Goal: Task Accomplishment & Management: Manage account settings

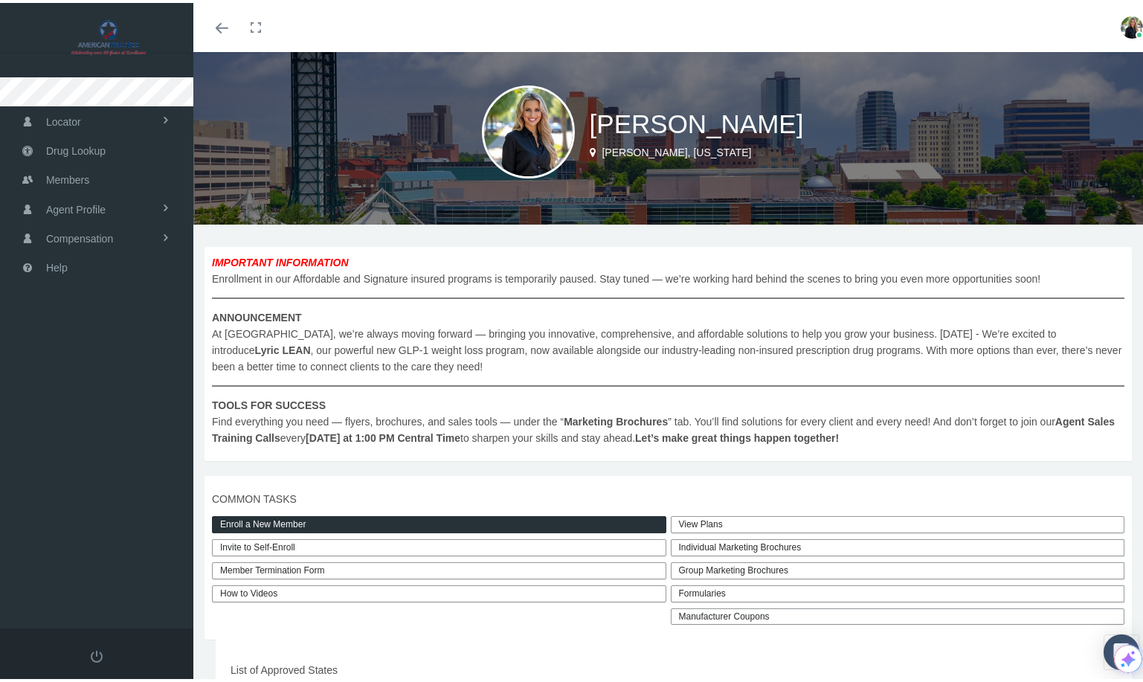
scroll to position [16, 0]
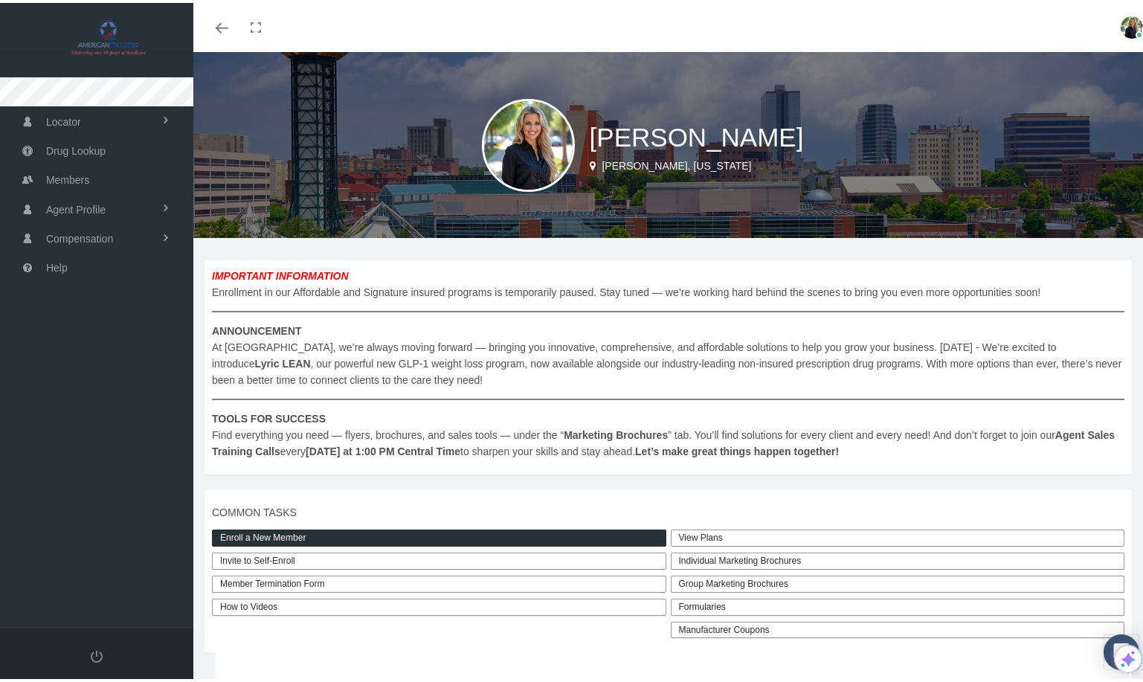
click at [291, 559] on link "Invite to Self-Enroll" at bounding box center [439, 557] width 454 height 17
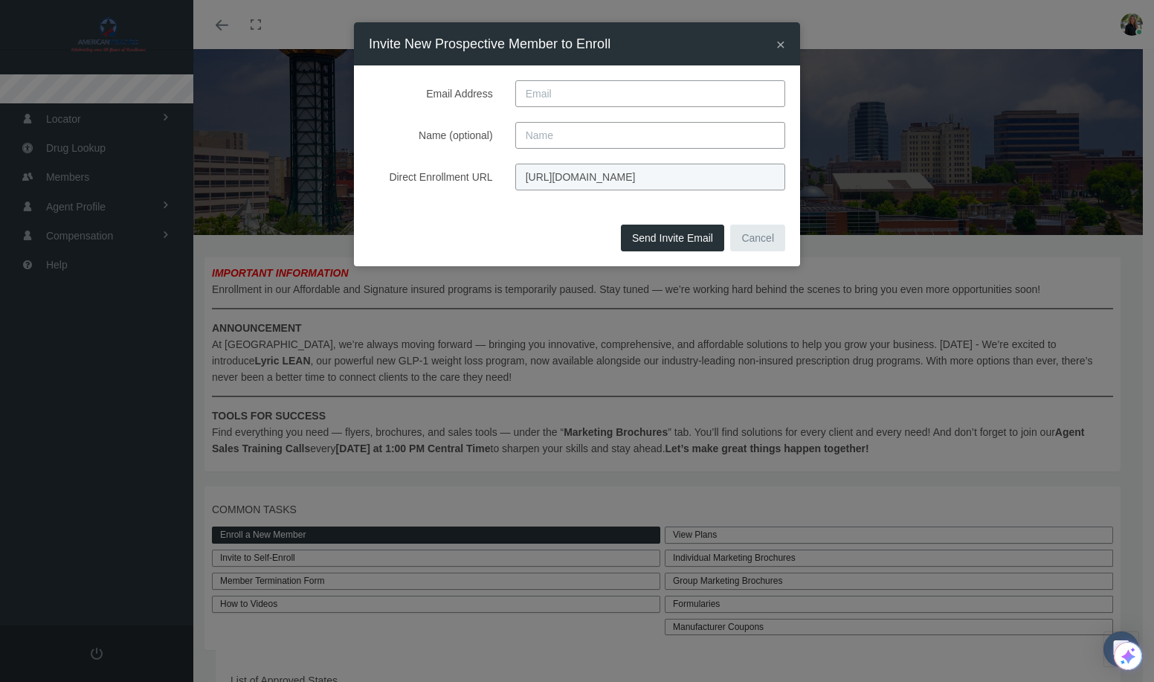
click at [558, 99] on input "Email Address" at bounding box center [650, 93] width 270 height 27
click at [518, 236] on div "Send Invite Email Cancel" at bounding box center [577, 243] width 446 height 46
click at [560, 129] on input "Name (optional)" at bounding box center [650, 135] width 270 height 27
type input "Richard Koch"
click at [555, 101] on input "Email Address" at bounding box center [650, 93] width 270 height 27
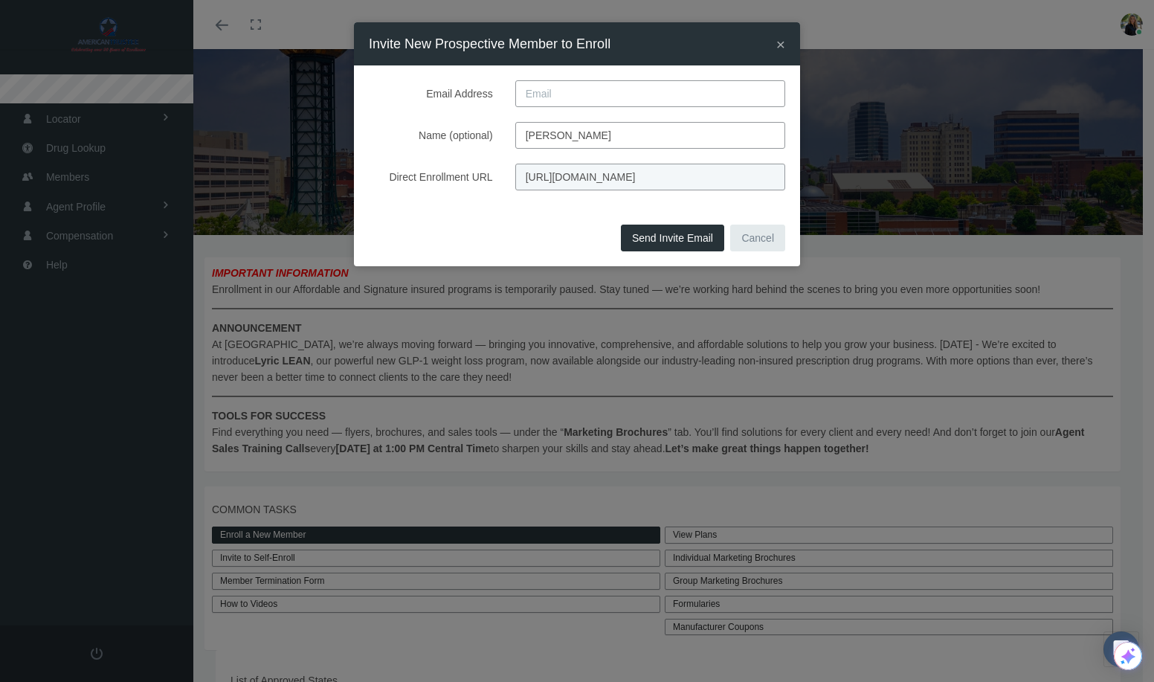
click at [558, 97] on input "Email Address" at bounding box center [650, 93] width 270 height 27
paste input "Vball143@hotmail.com"
type input "Vball143@hotmail.com"
click at [667, 245] on button "Send Invite Email" at bounding box center [672, 238] width 103 height 27
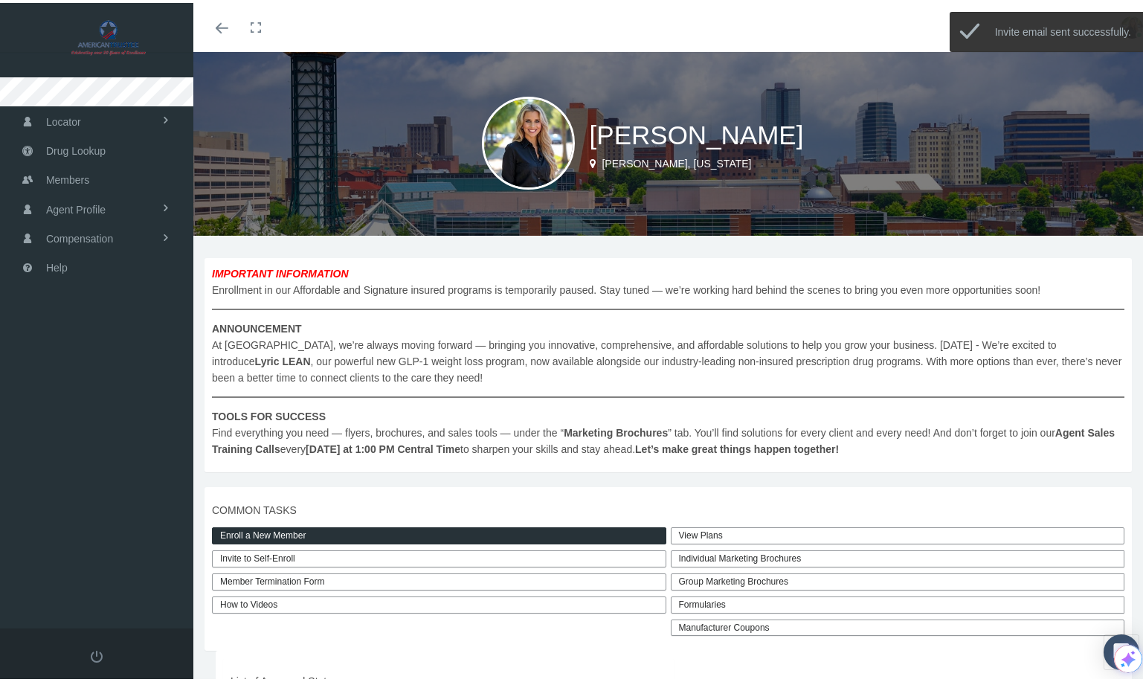
scroll to position [3, 0]
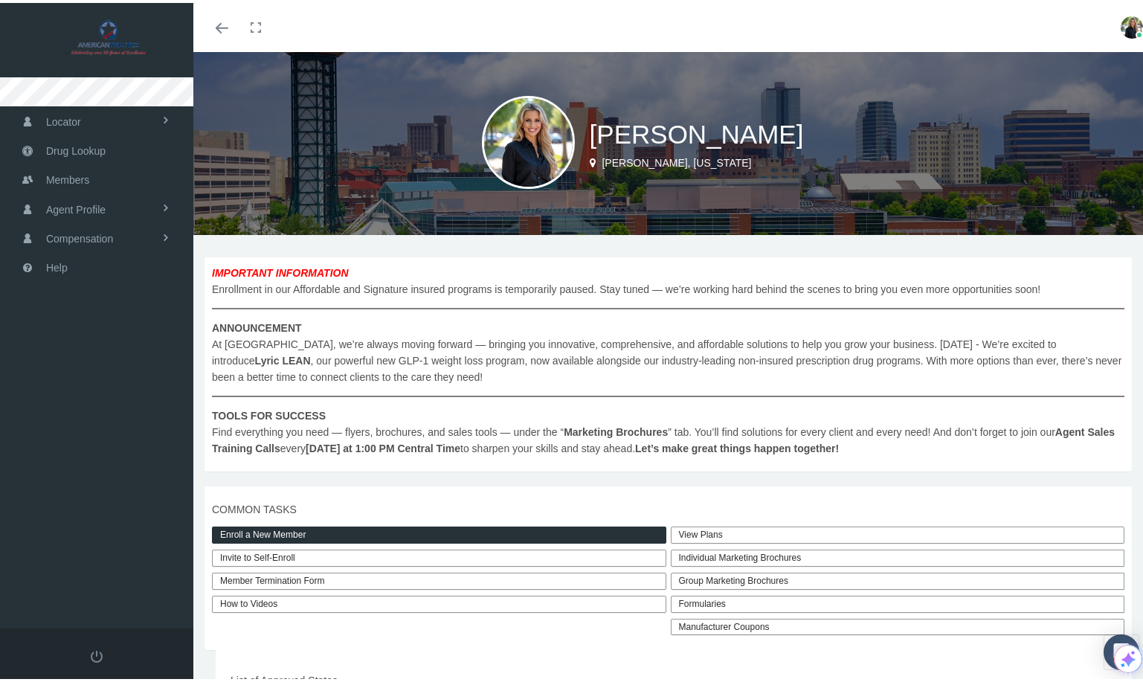
click at [703, 532] on link "View Plans" at bounding box center [898, 531] width 454 height 17
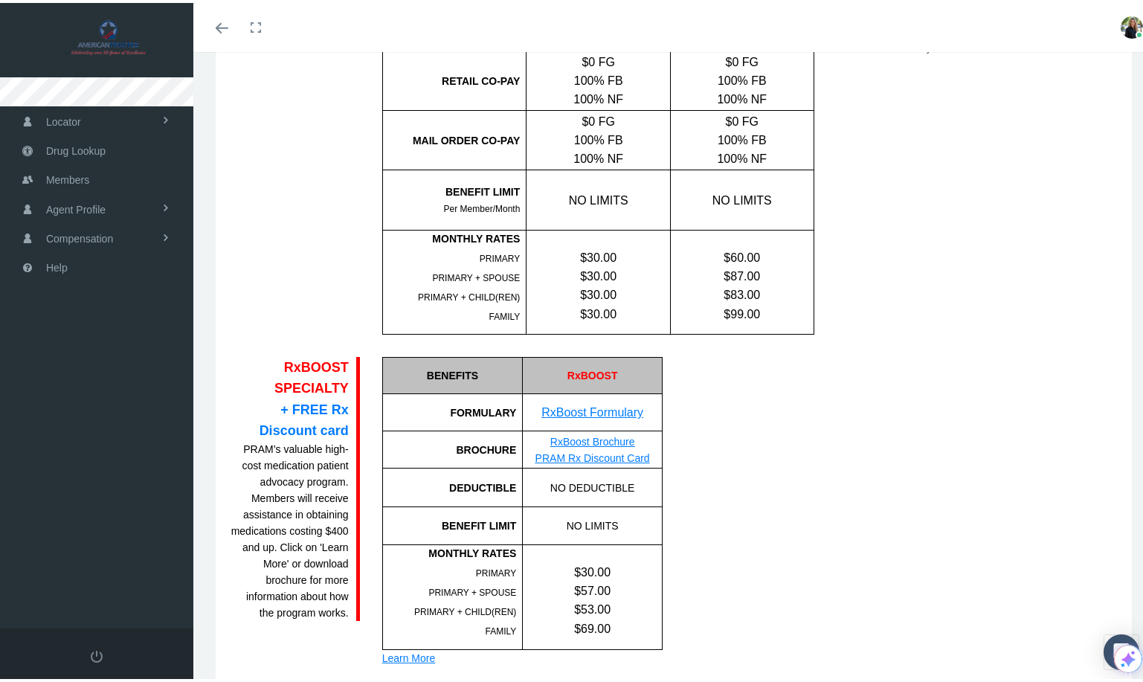
scroll to position [644, 0]
click at [622, 454] on link "PRAM Rx Discount Card" at bounding box center [592, 454] width 115 height 12
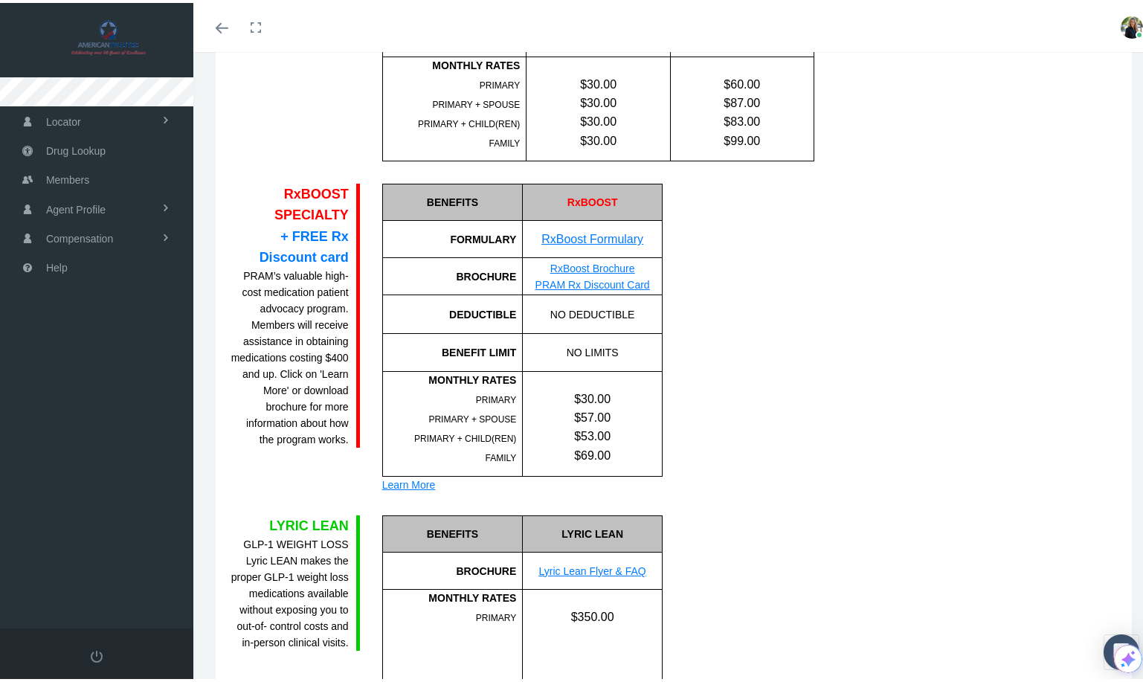
scroll to position [822, 0]
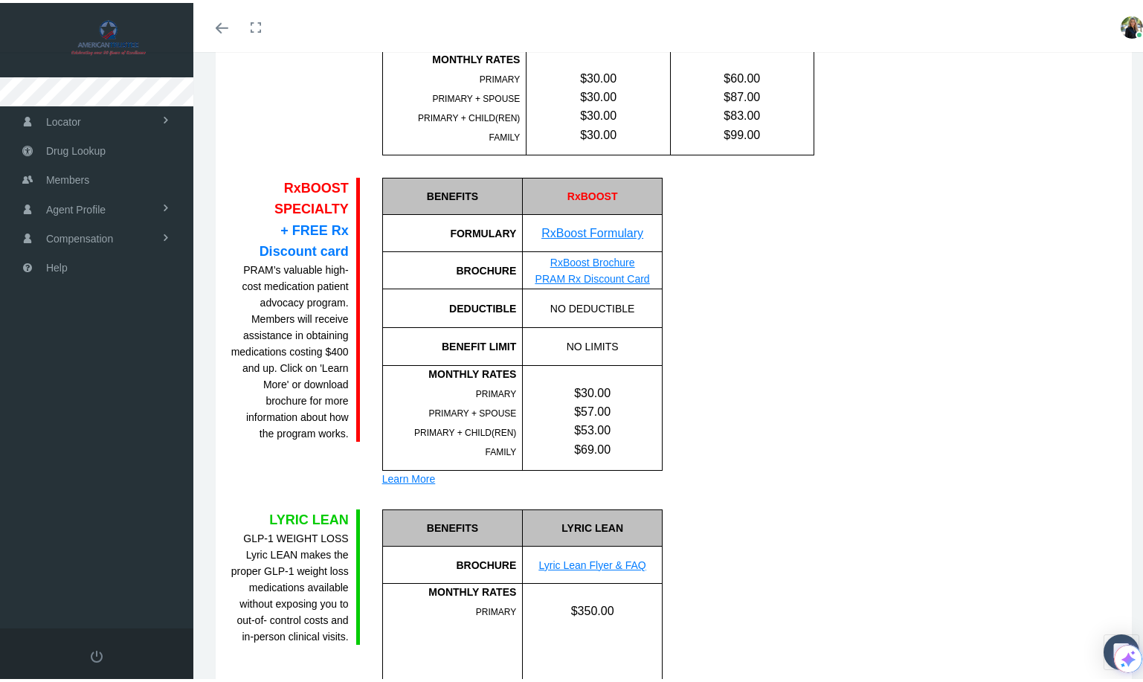
click at [421, 469] on div "Learn More" at bounding box center [522, 476] width 280 height 16
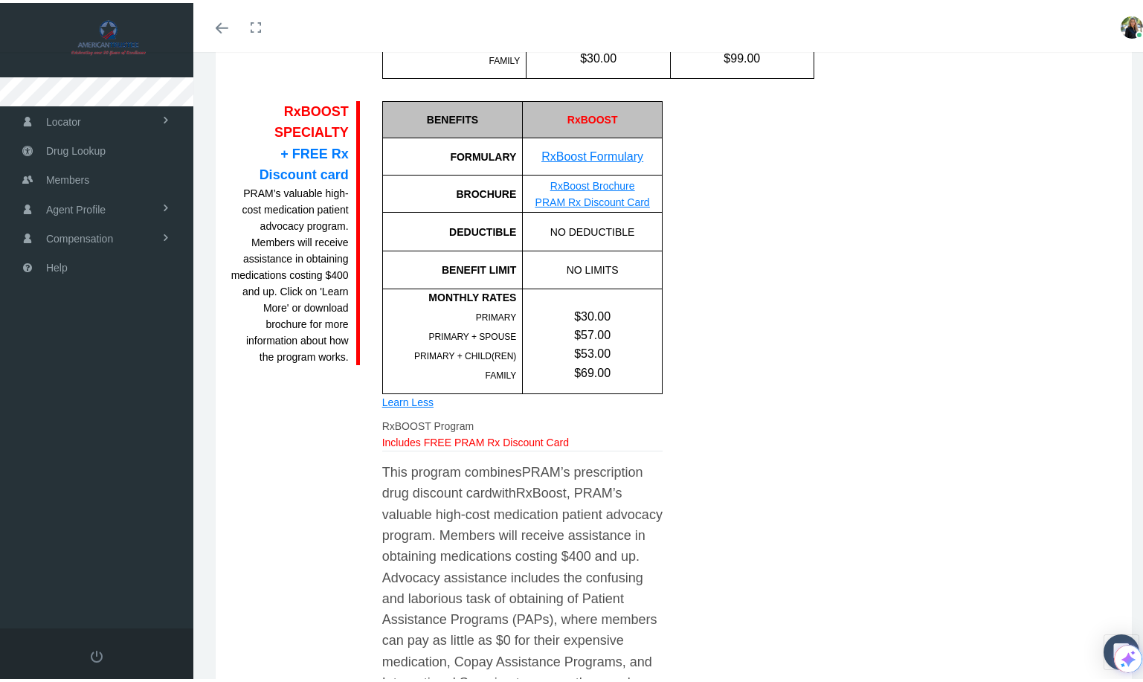
scroll to position [900, 0]
drag, startPoint x: 319, startPoint y: 117, endPoint x: 331, endPoint y: 119, distance: 12.0
click at [319, 117] on div "RxBOOST SPECIALTY + FREE Rx Discount card" at bounding box center [289, 139] width 118 height 84
click at [610, 181] on link "RxBoost Brochure" at bounding box center [592, 181] width 85 height 12
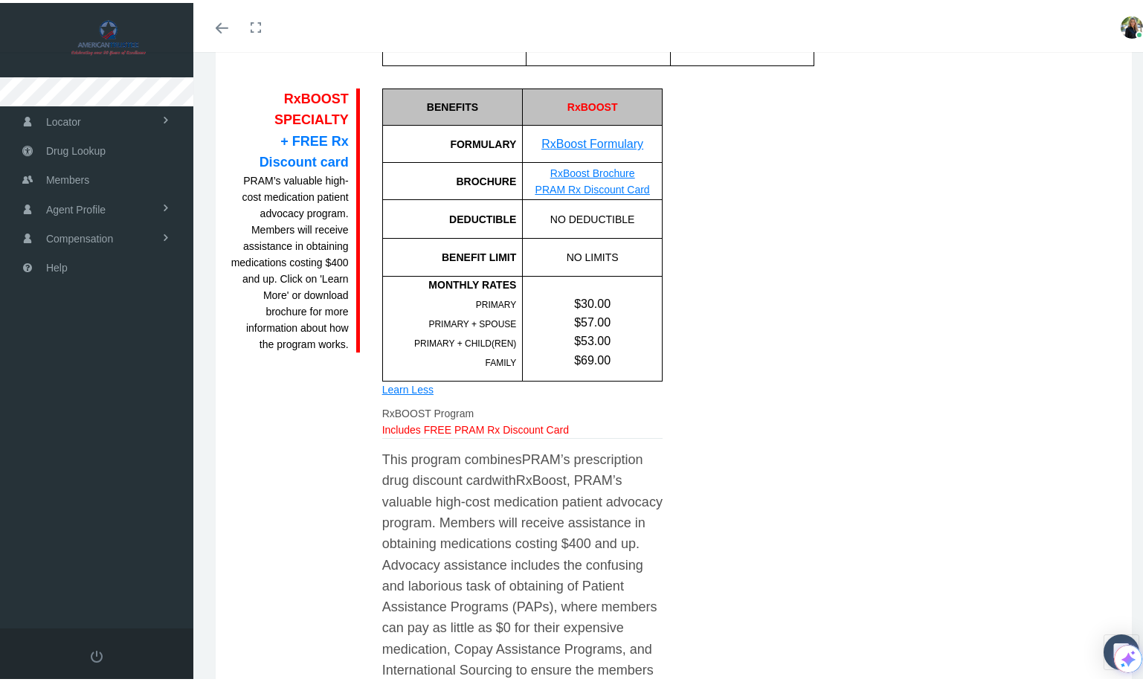
scroll to position [978, 0]
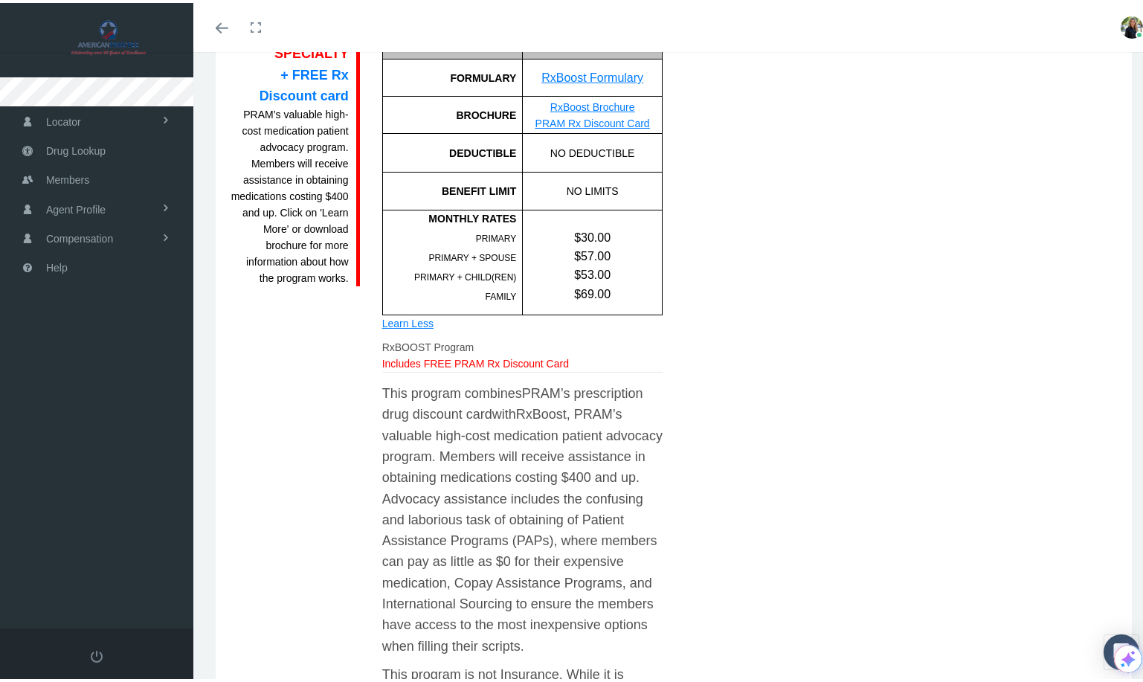
click at [613, 105] on link "RxBoost Brochure" at bounding box center [592, 104] width 85 height 12
click at [68, 120] on span "Locator" at bounding box center [63, 119] width 35 height 28
click at [57, 146] on span "Pharmacy" at bounding box center [66, 150] width 47 height 25
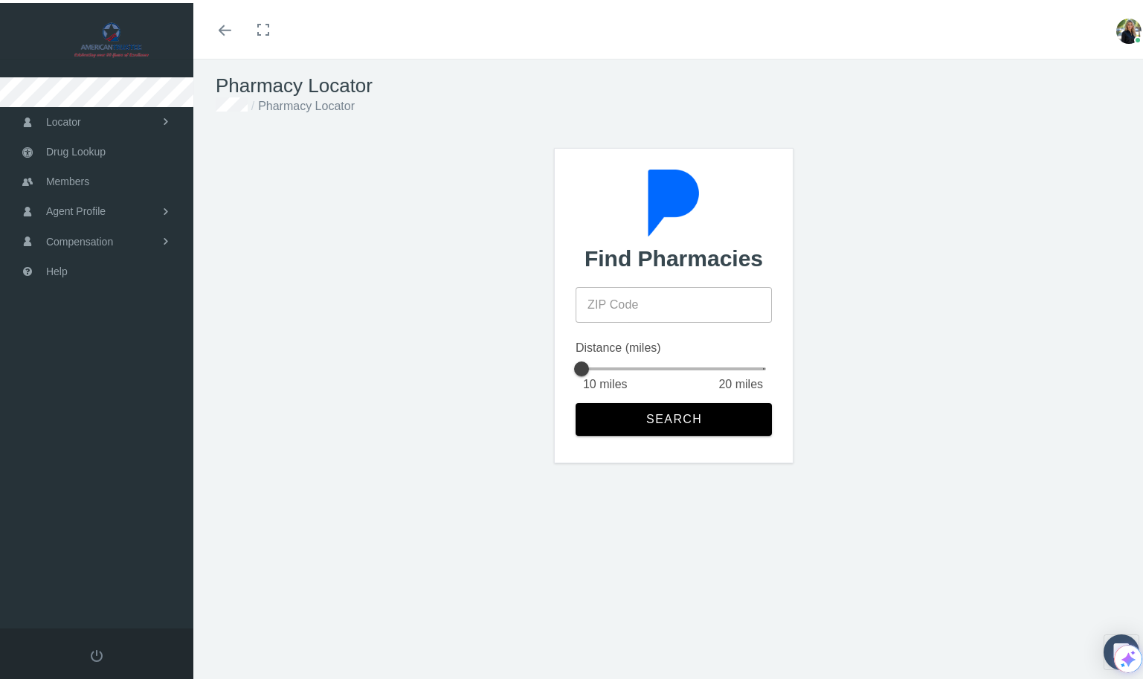
click at [668, 301] on input "ZIP Code" at bounding box center [673, 302] width 196 height 36
type input "34655"
drag, startPoint x: 579, startPoint y: 363, endPoint x: 605, endPoint y: 372, distance: 27.5
click at [602, 366] on div at bounding box center [600, 366] width 30 height 30
drag, startPoint x: 676, startPoint y: 411, endPoint x: 689, endPoint y: 421, distance: 16.5
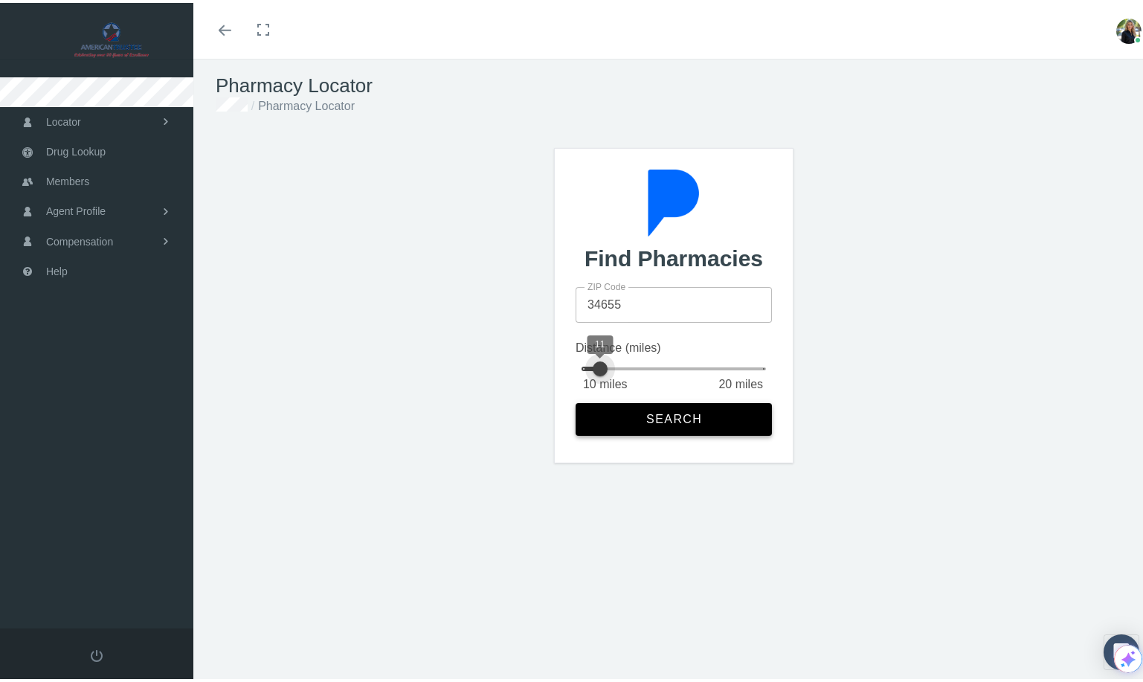
click at [676, 410] on span "Search" at bounding box center [673, 416] width 57 height 13
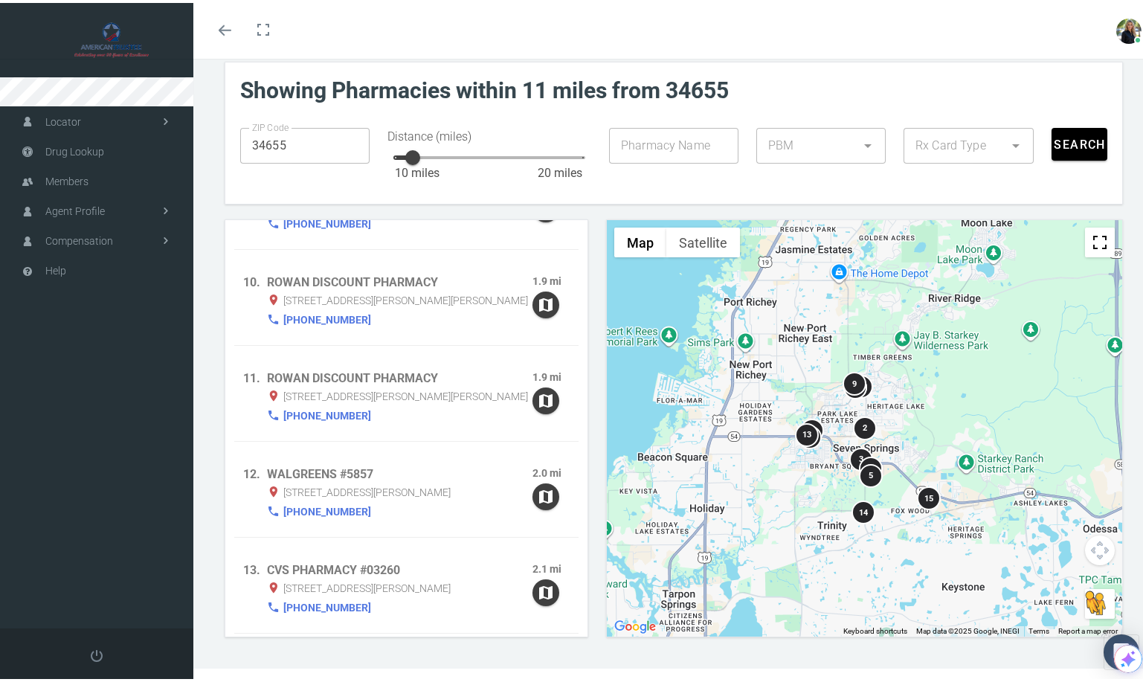
scroll to position [668, 0]
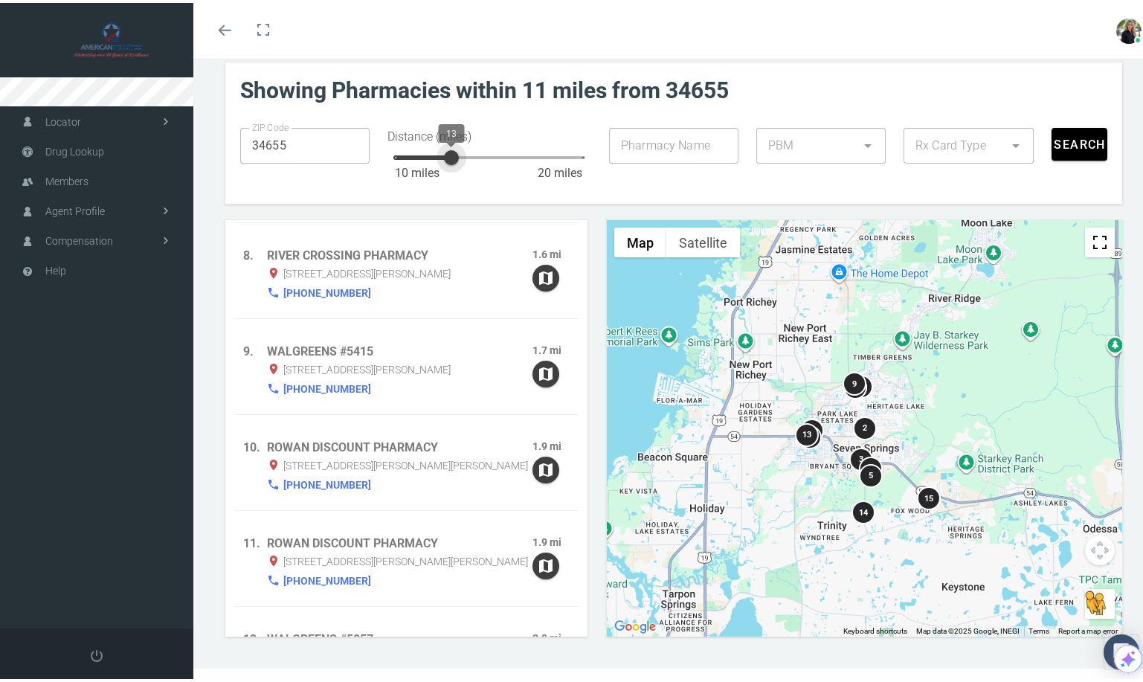
drag, startPoint x: 414, startPoint y: 153, endPoint x: 451, endPoint y: 152, distance: 37.2
click at [451, 152] on div at bounding box center [451, 155] width 30 height 30
click at [1080, 139] on span "Search" at bounding box center [1079, 142] width 53 height 14
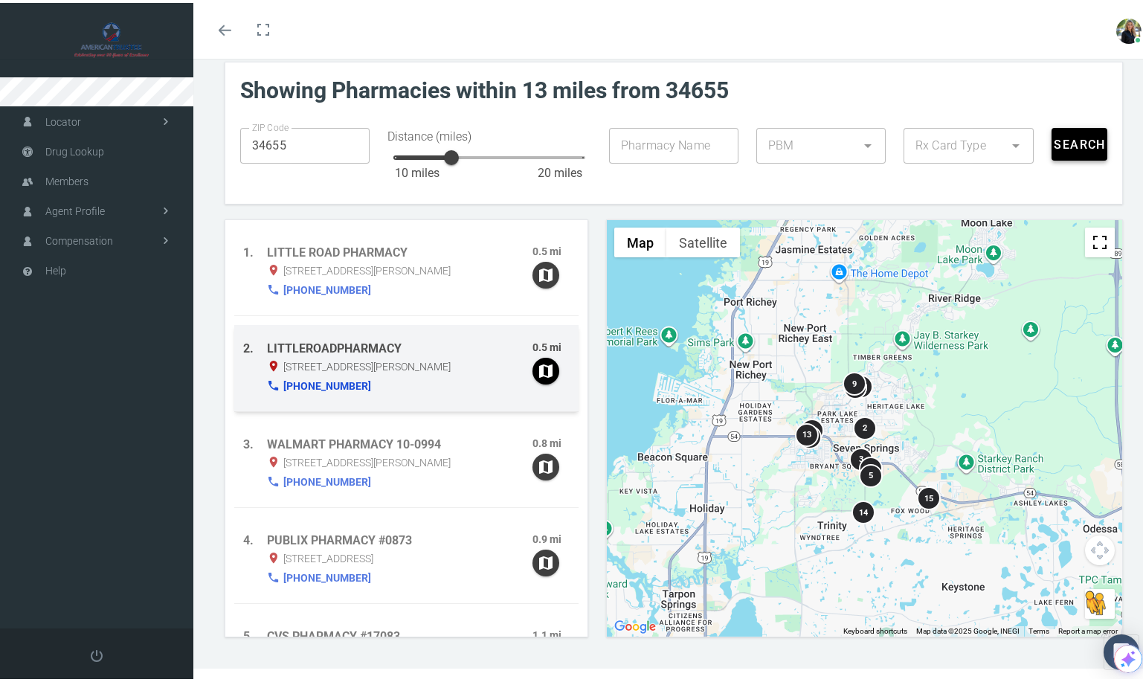
scroll to position [0, 0]
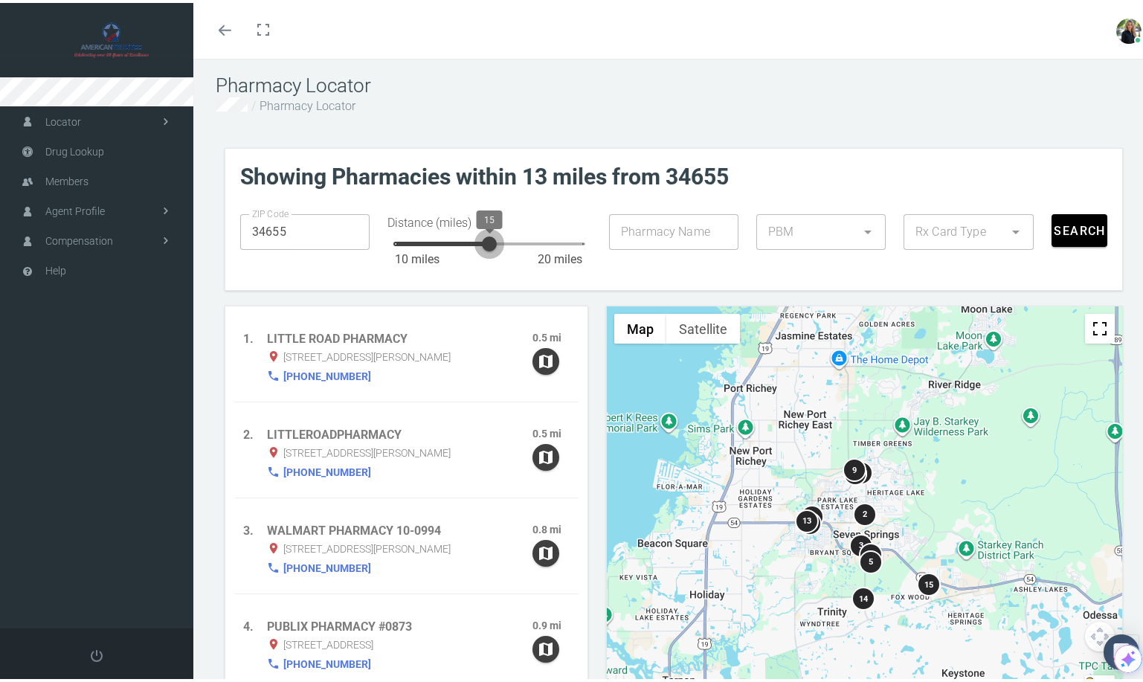
drag, startPoint x: 447, startPoint y: 235, endPoint x: 491, endPoint y: 241, distance: 45.0
click at [491, 241] on div at bounding box center [489, 241] width 30 height 30
click at [1090, 227] on span "Search" at bounding box center [1079, 228] width 53 height 14
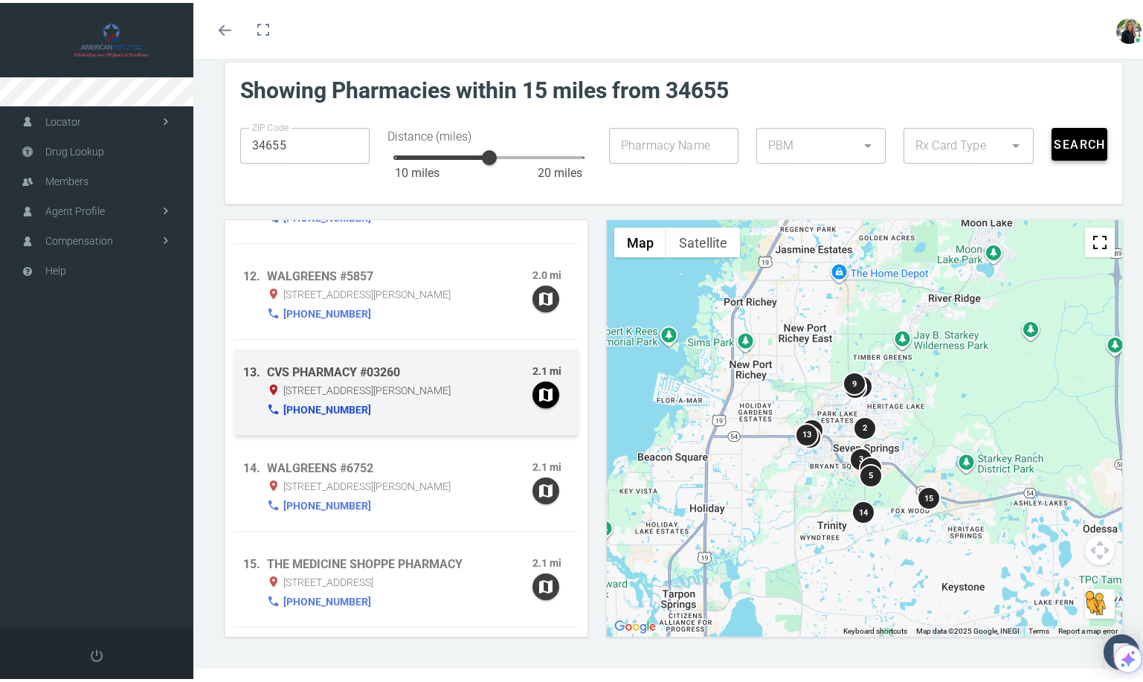
scroll to position [1174, 0]
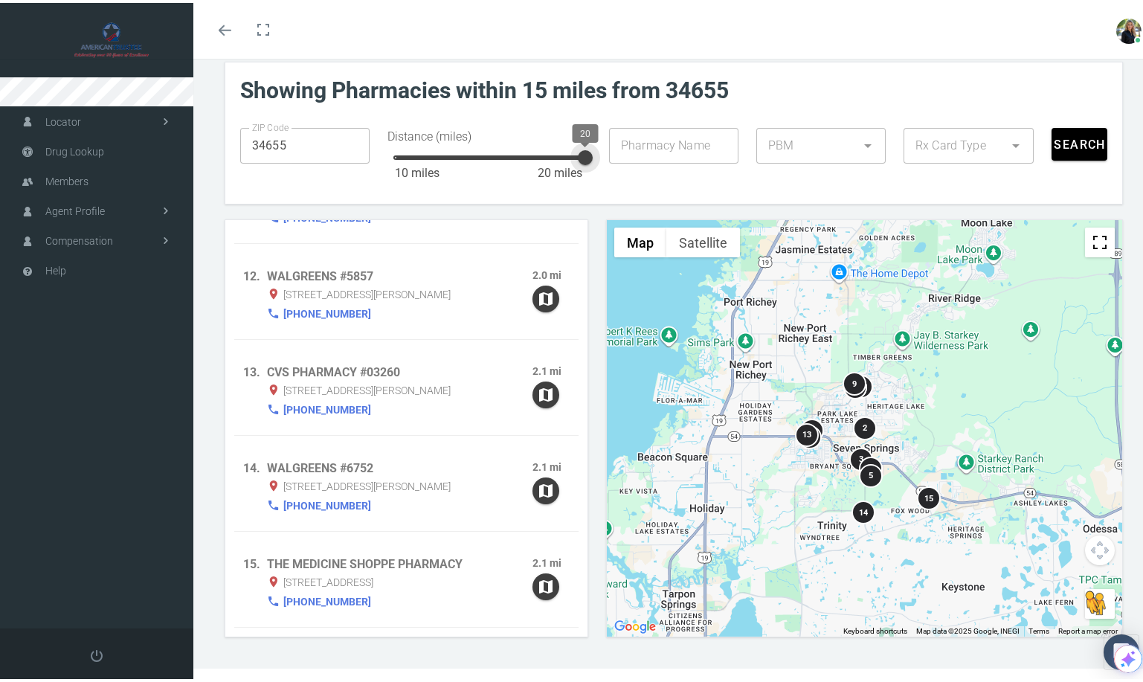
drag, startPoint x: 487, startPoint y: 151, endPoint x: 595, endPoint y: 161, distance: 108.3
click at [593, 161] on div "20" at bounding box center [585, 154] width 15 height 15
click at [1054, 144] on span "Search" at bounding box center [1079, 142] width 53 height 14
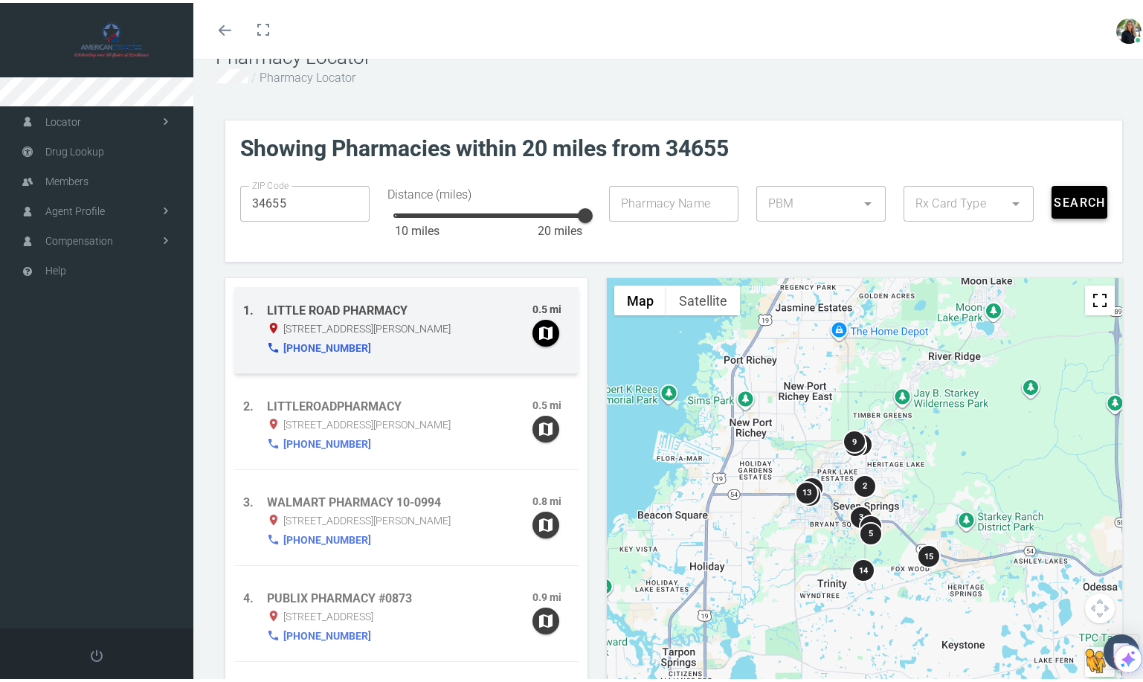
scroll to position [0, 0]
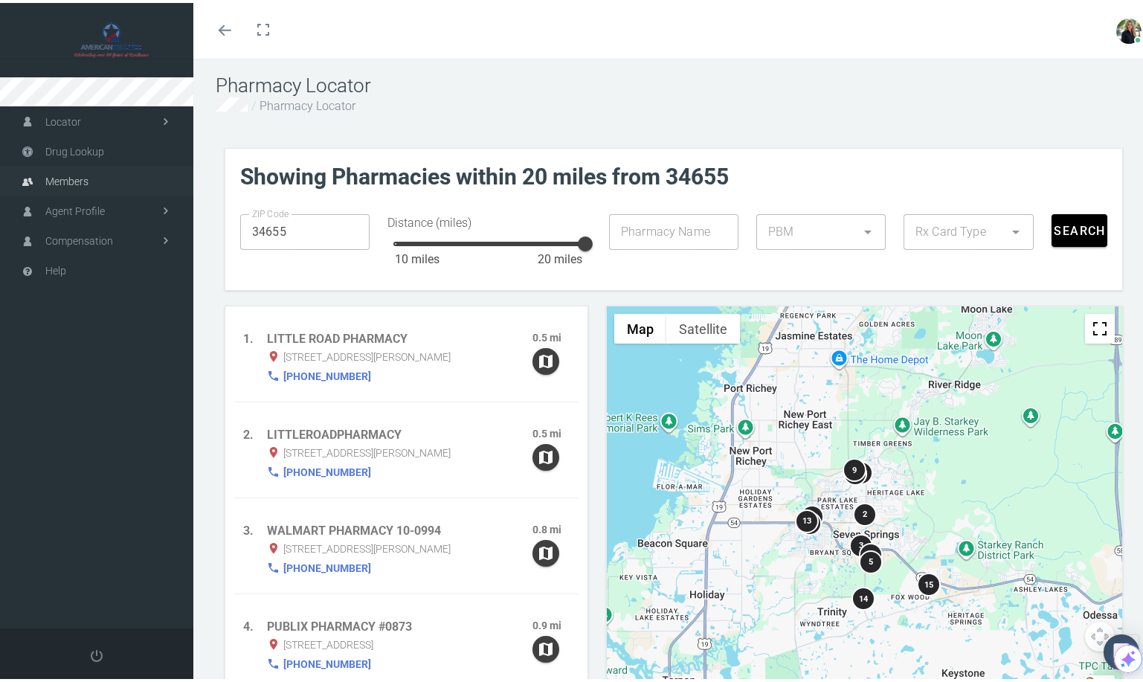
click at [61, 175] on span "Members" at bounding box center [66, 178] width 43 height 28
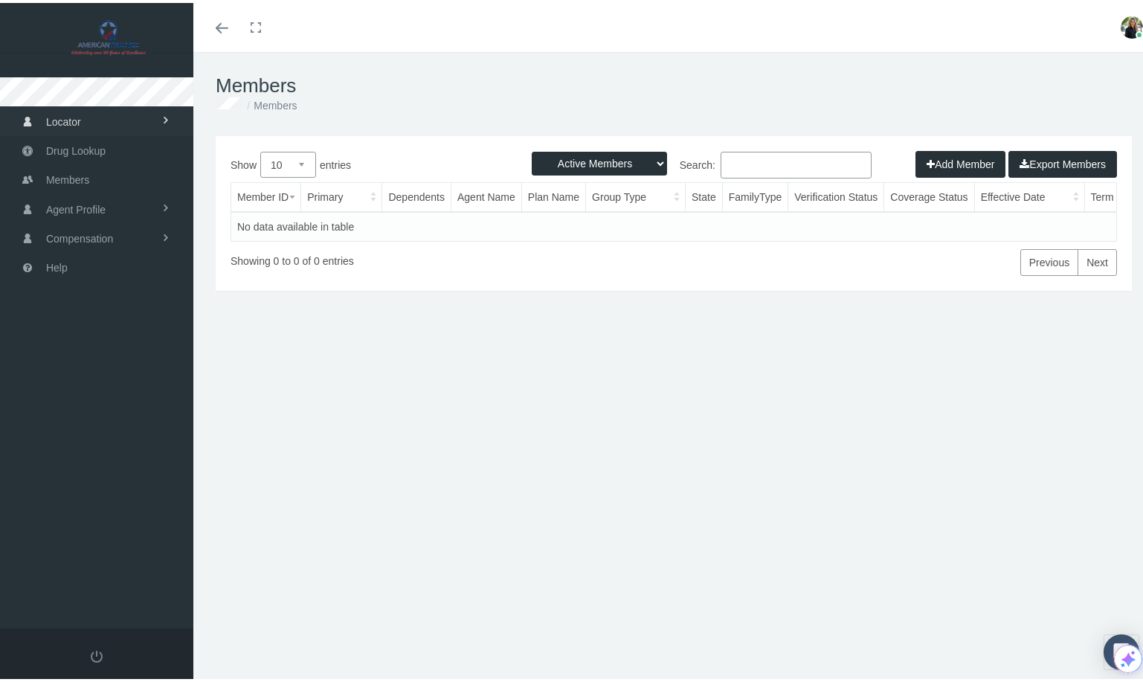
click at [77, 122] on span "Locator" at bounding box center [63, 119] width 35 height 28
click at [83, 152] on span "Pharmacy" at bounding box center [66, 150] width 47 height 25
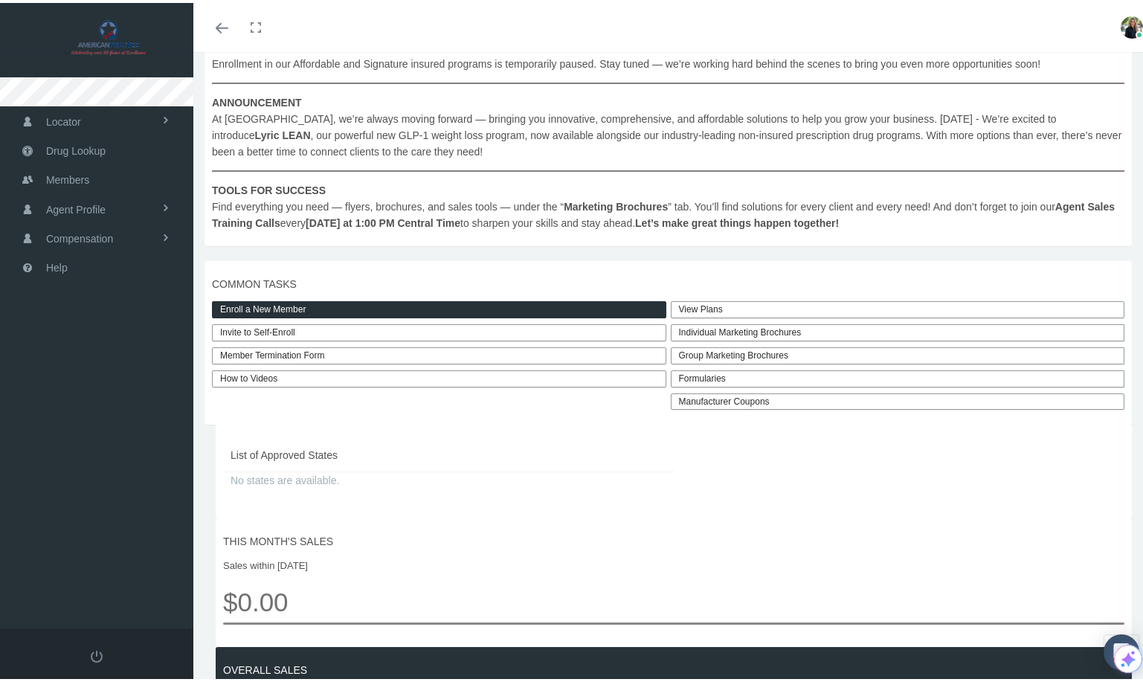
scroll to position [142, 0]
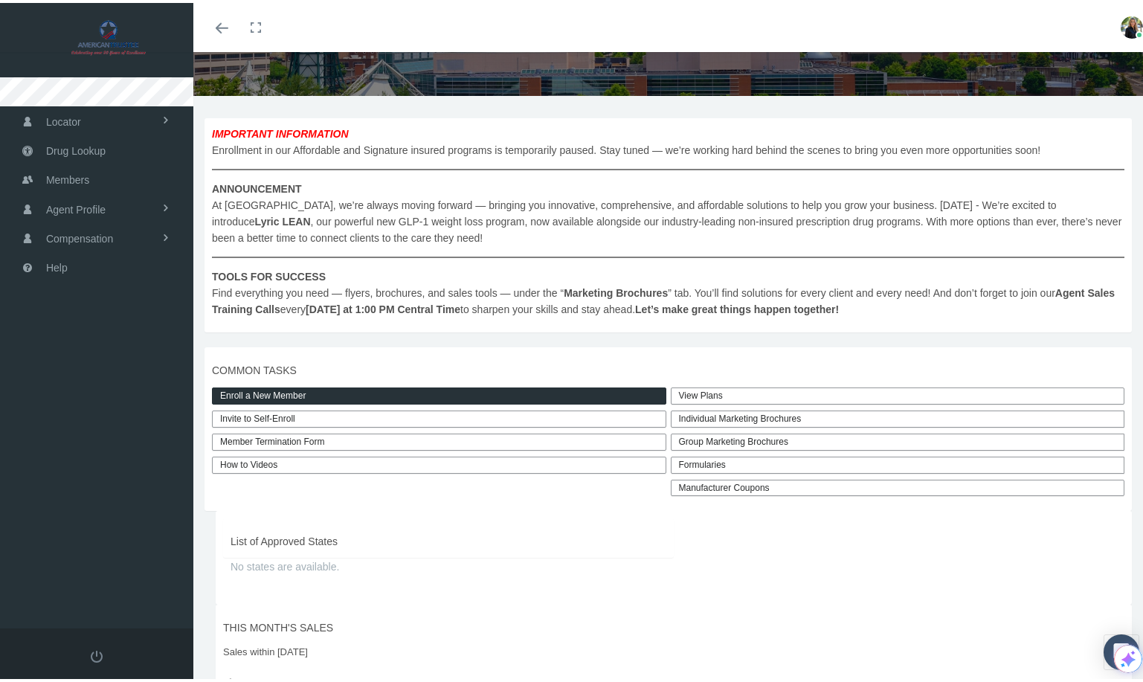
click at [711, 395] on link "View Plans" at bounding box center [898, 392] width 454 height 17
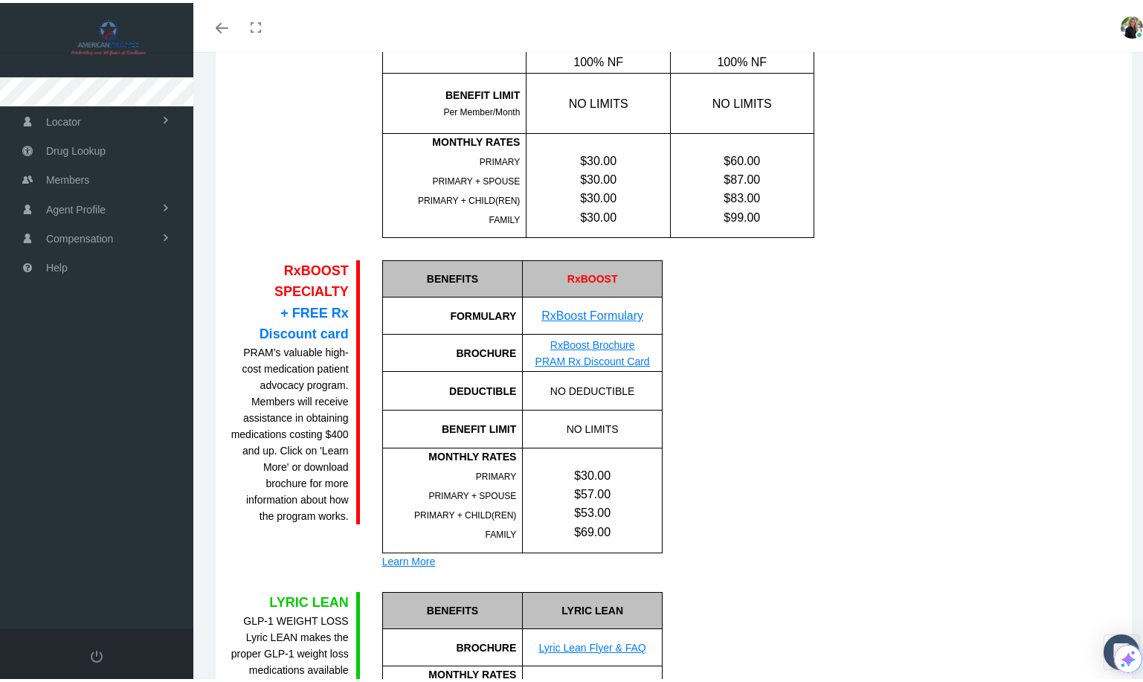
scroll to position [743, 0]
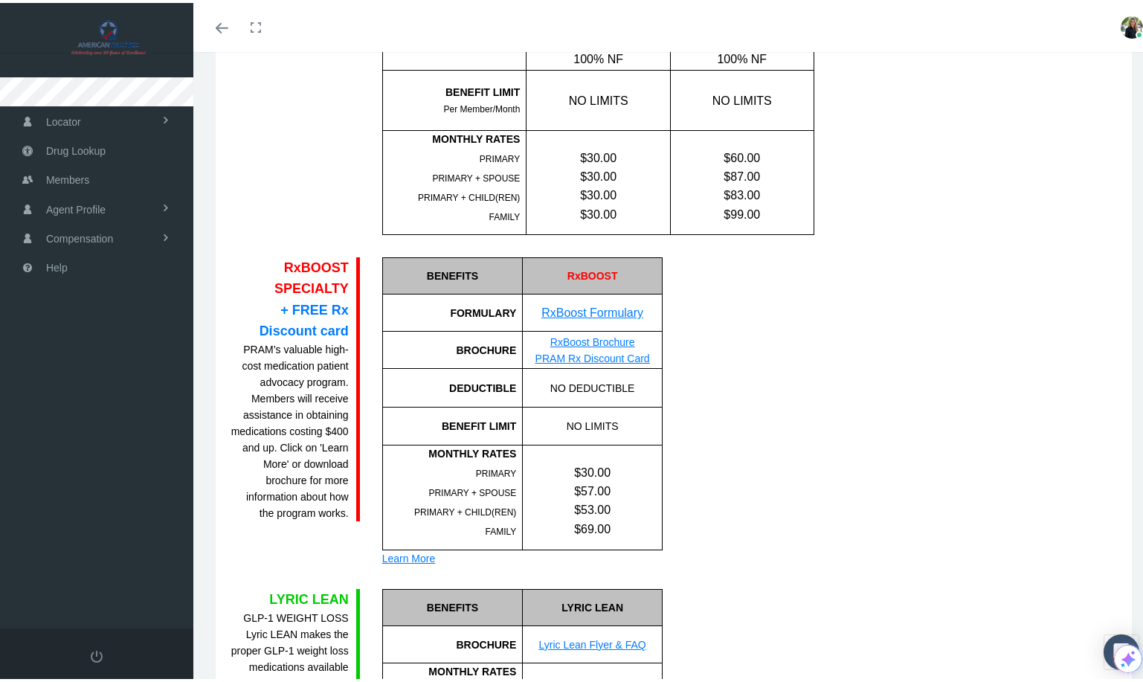
click at [402, 554] on div "Learn More" at bounding box center [522, 555] width 280 height 16
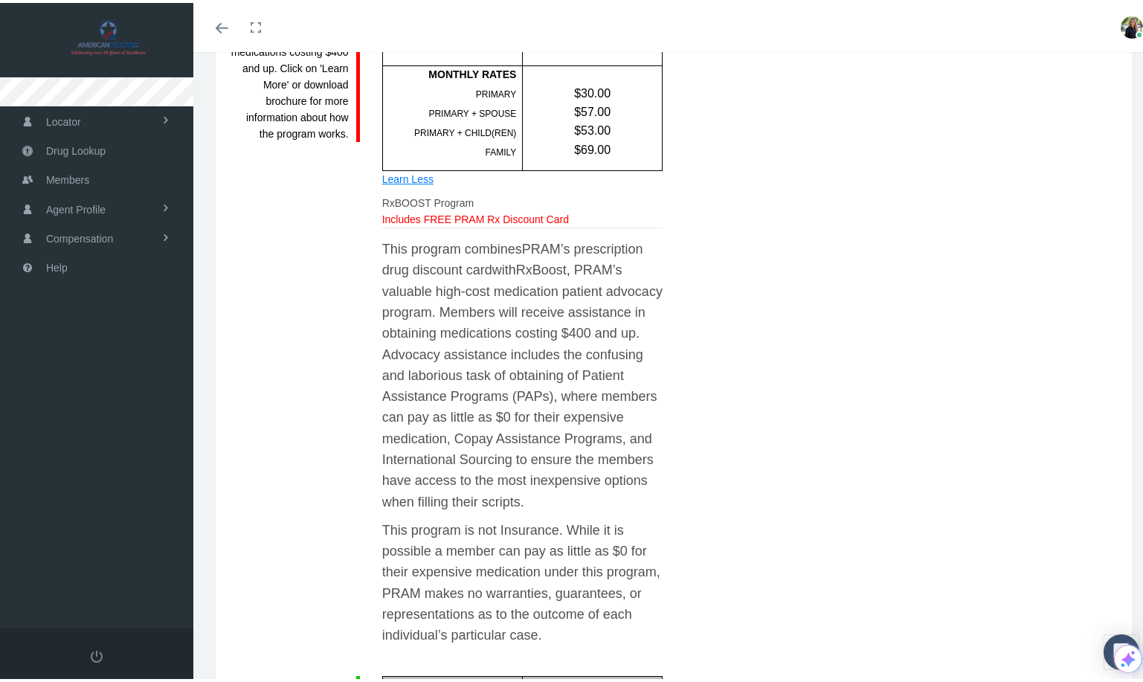
scroll to position [836, 0]
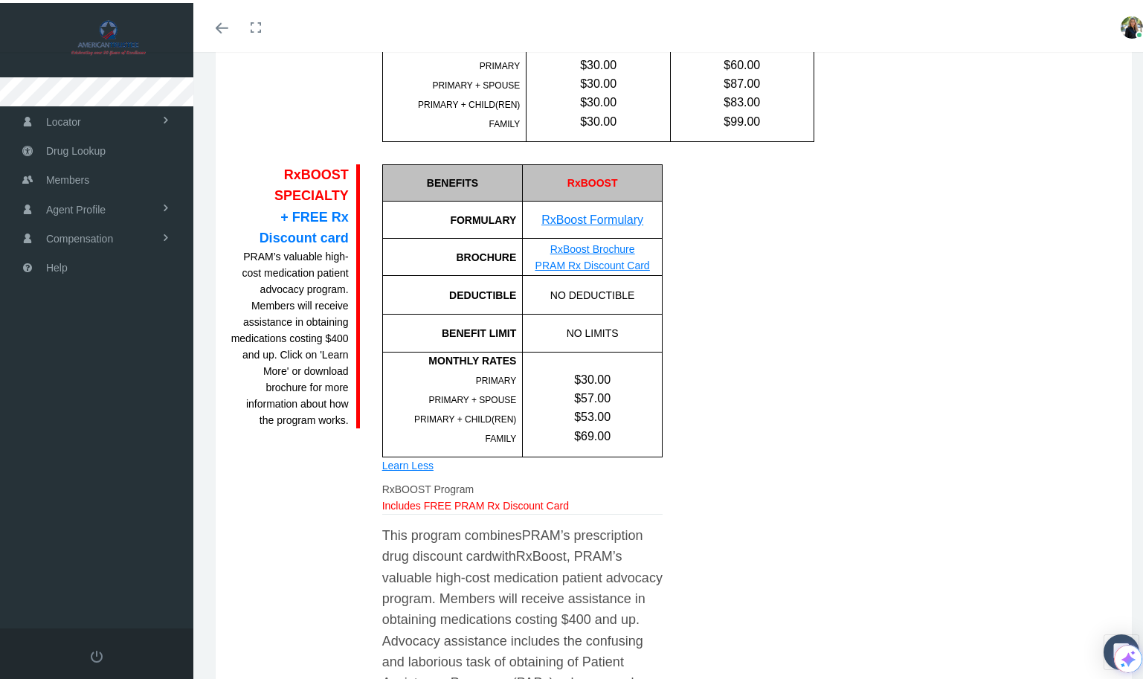
click at [596, 245] on link "RxBoost Brochure" at bounding box center [592, 246] width 85 height 12
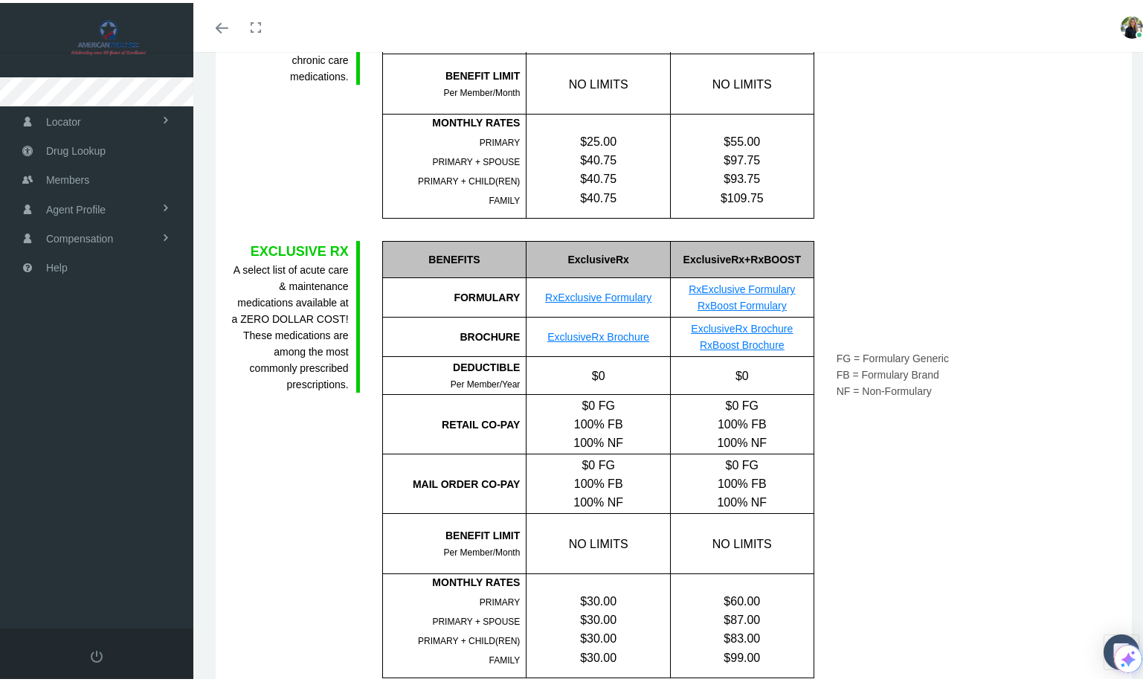
scroll to position [72, 0]
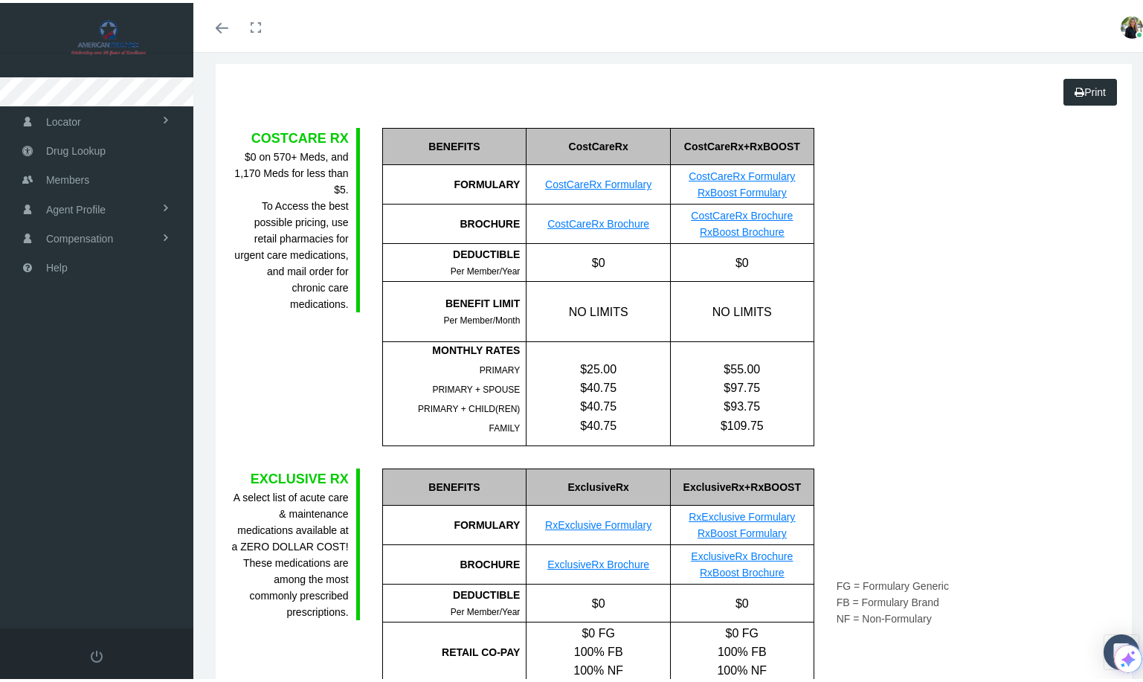
click at [779, 172] on link "CostCareRx Formulary" at bounding box center [742, 173] width 106 height 12
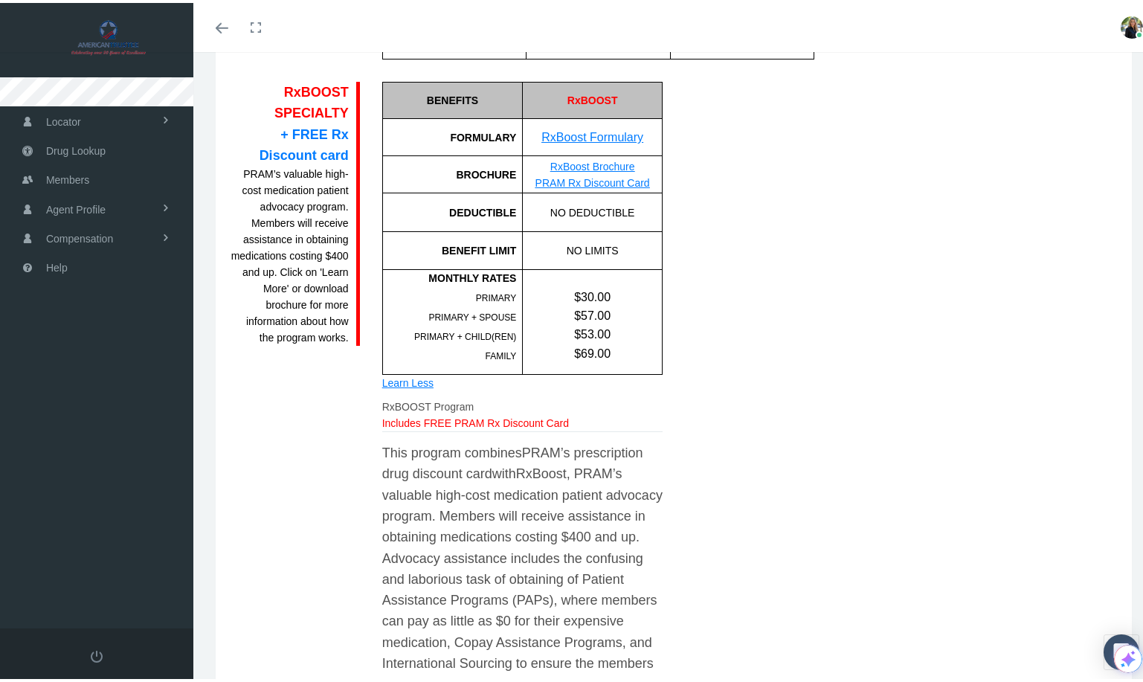
scroll to position [918, 0]
click at [622, 133] on link "RxBoost Formulary" at bounding box center [592, 134] width 102 height 13
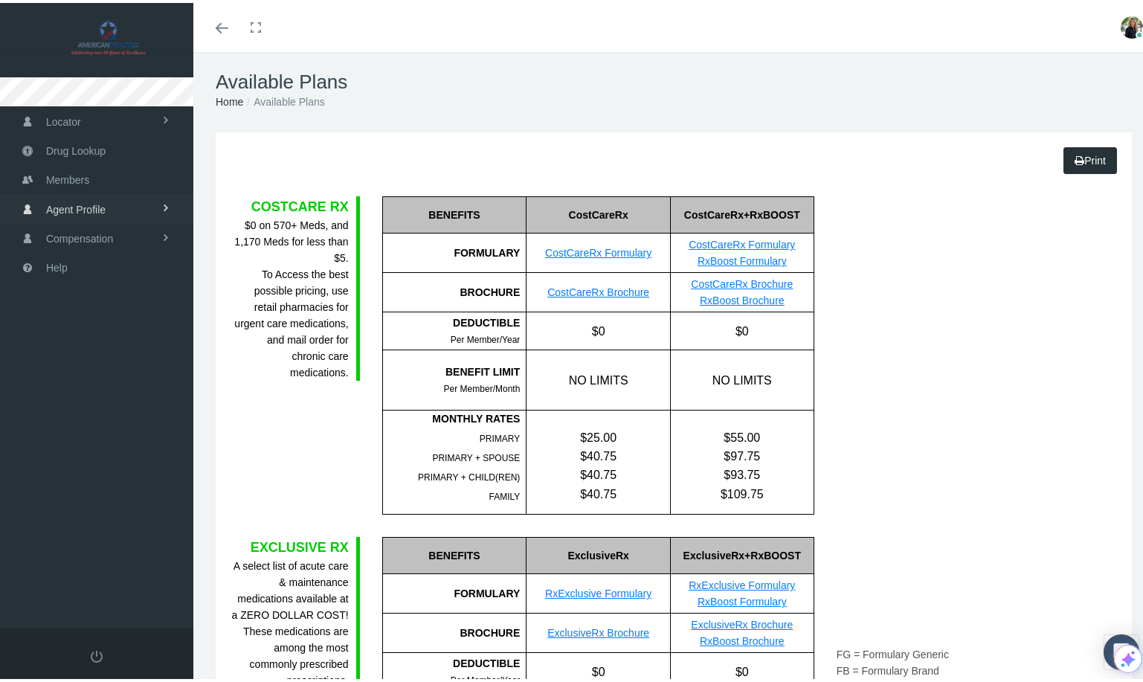
scroll to position [6, 0]
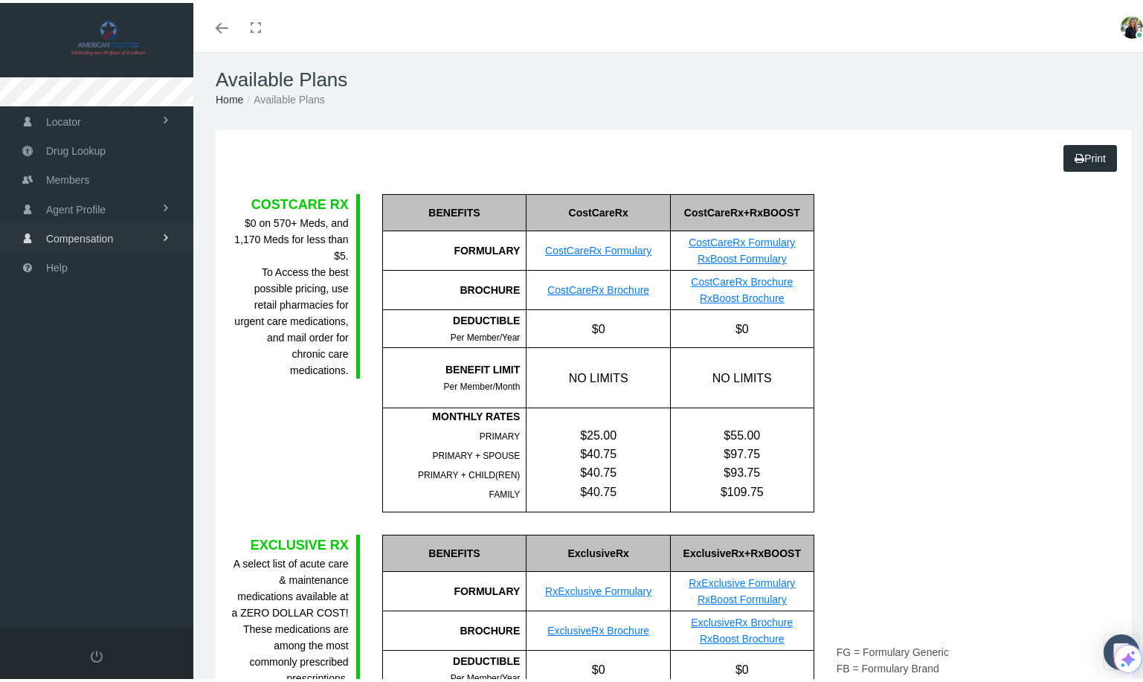
click at [98, 231] on span "Compensation" at bounding box center [79, 236] width 67 height 28
click at [141, 267] on span "Compensation Summary" at bounding box center [100, 266] width 115 height 25
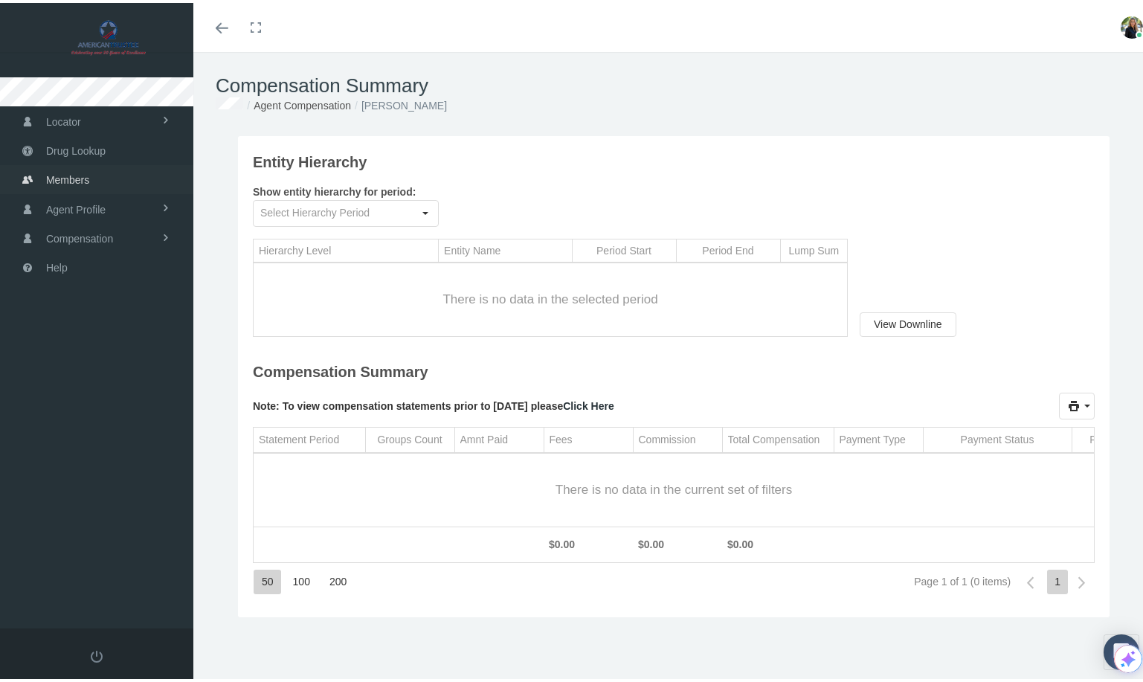
click at [64, 178] on span "Members" at bounding box center [67, 177] width 43 height 28
